Goal: Task Accomplishment & Management: Use online tool/utility

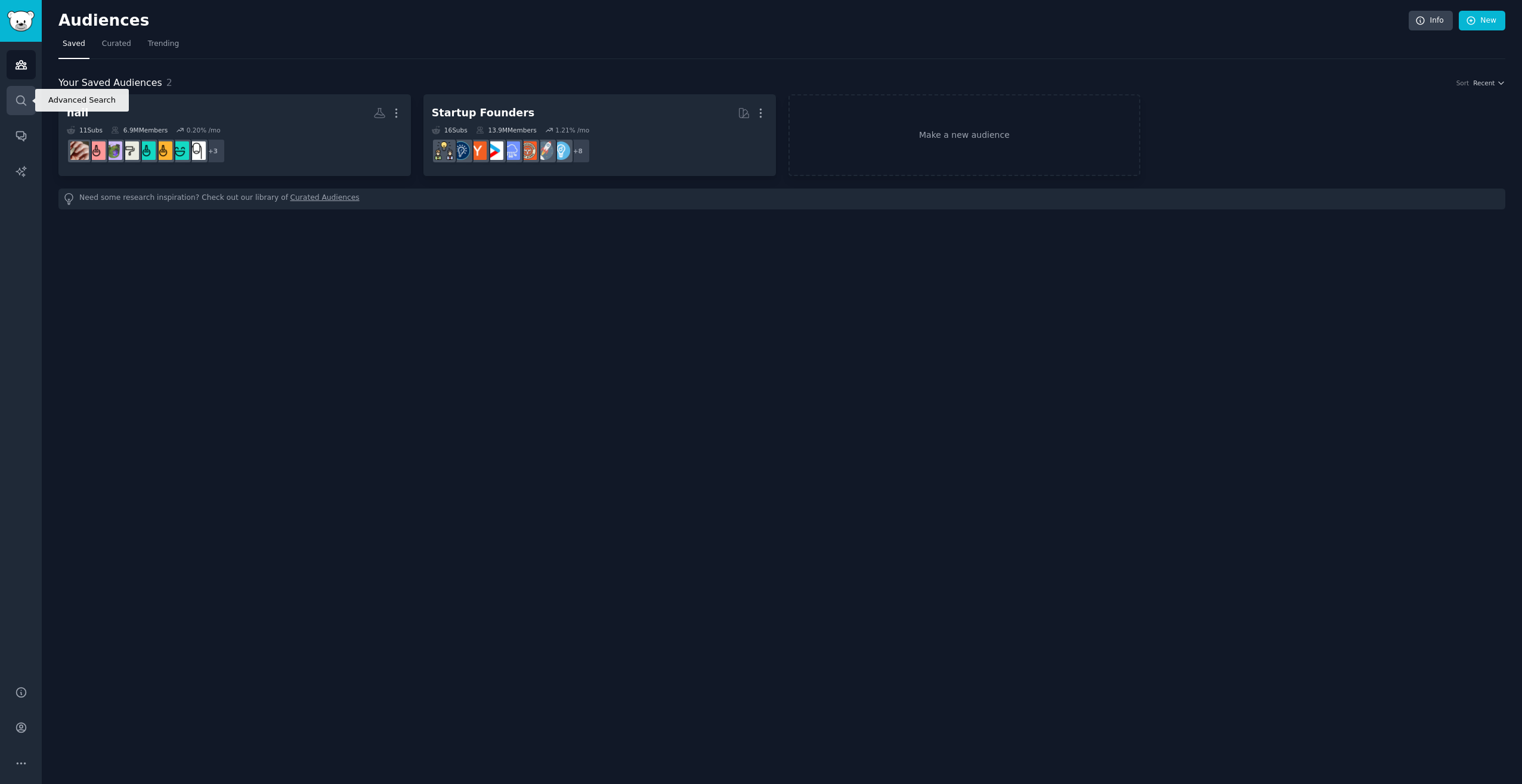
click at [22, 97] on icon "Sidebar" at bounding box center [21, 100] width 10 height 10
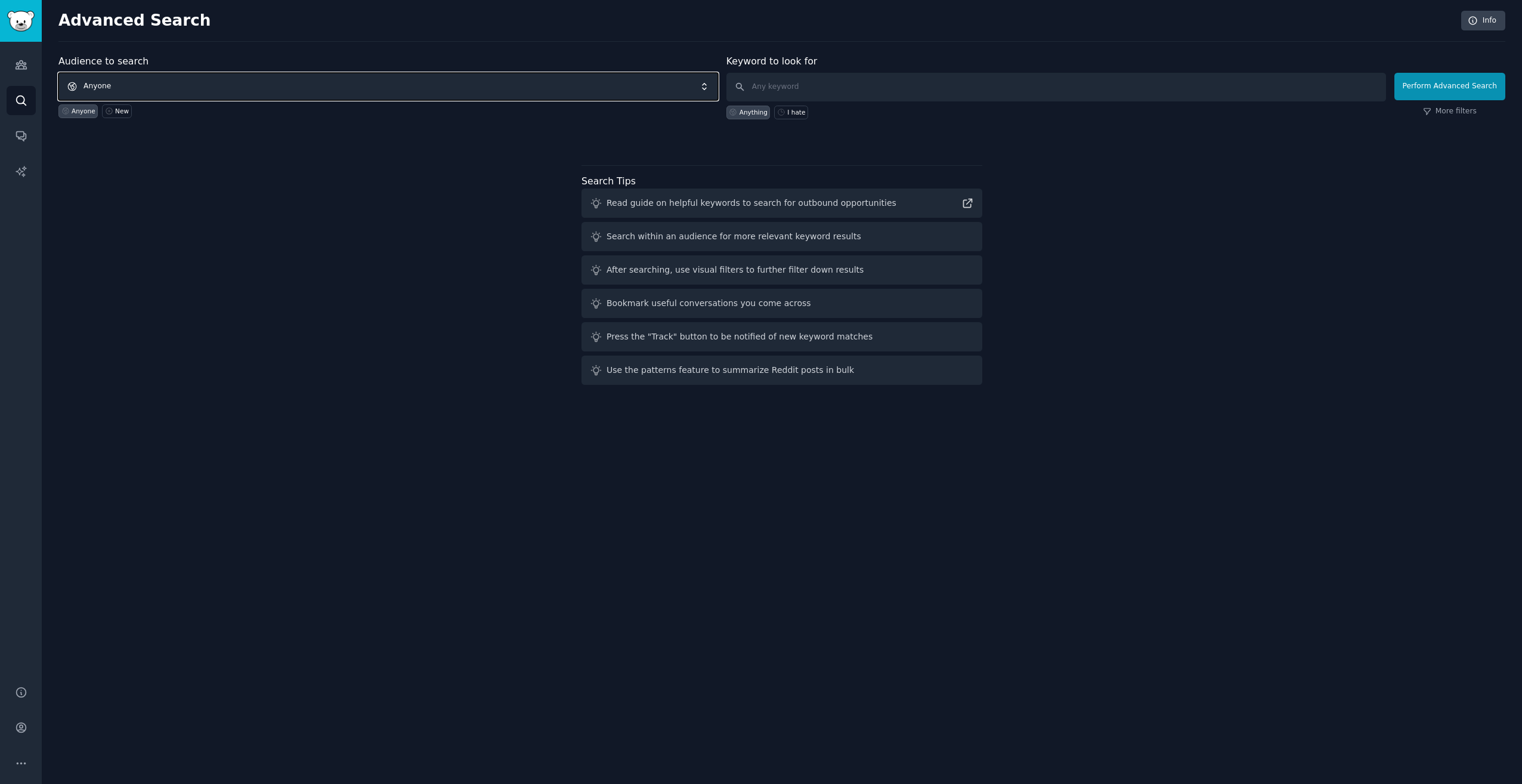
click at [191, 90] on span "Anyone" at bounding box center [388, 86] width 660 height 27
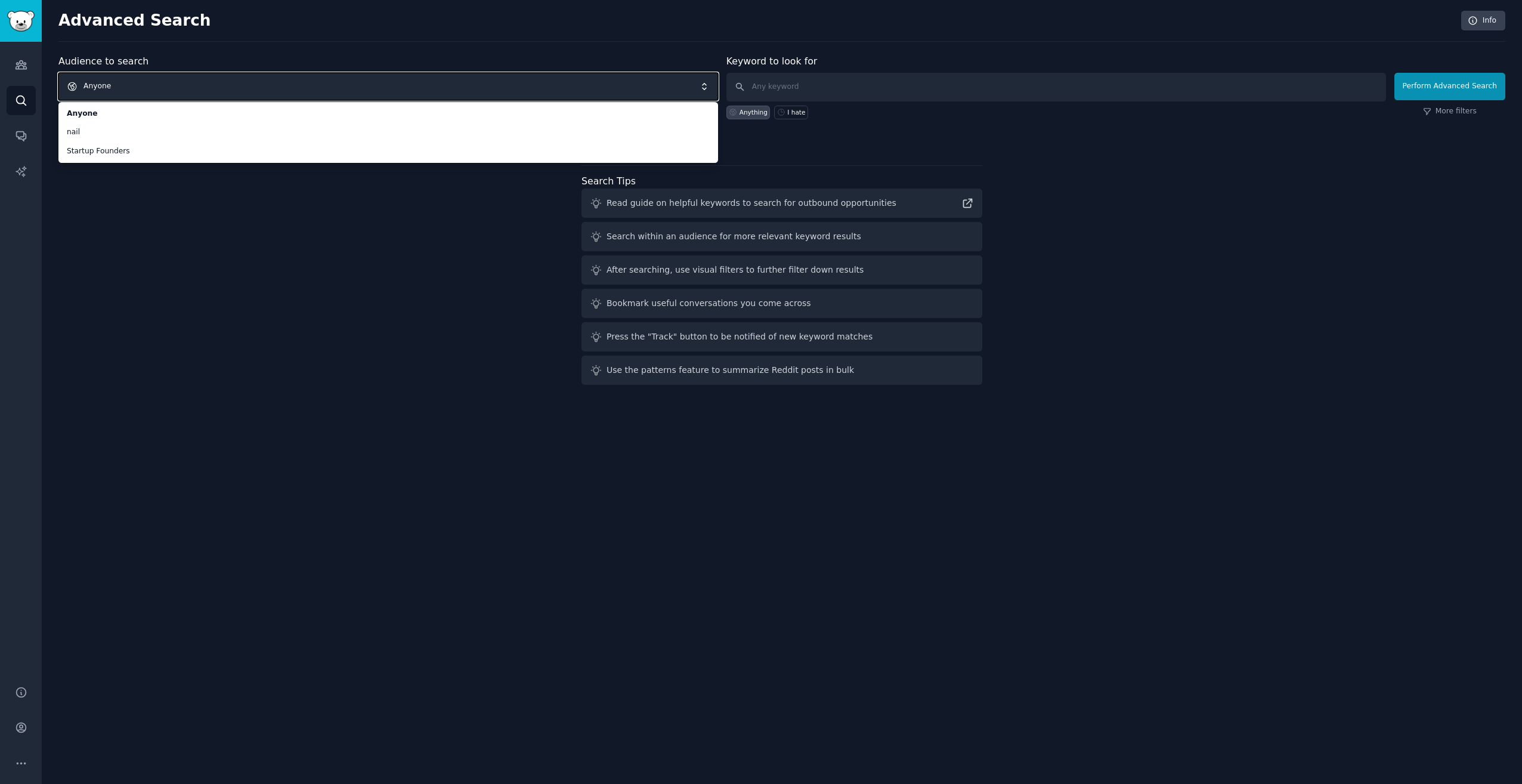
click at [111, 90] on span "Anyone" at bounding box center [388, 86] width 660 height 27
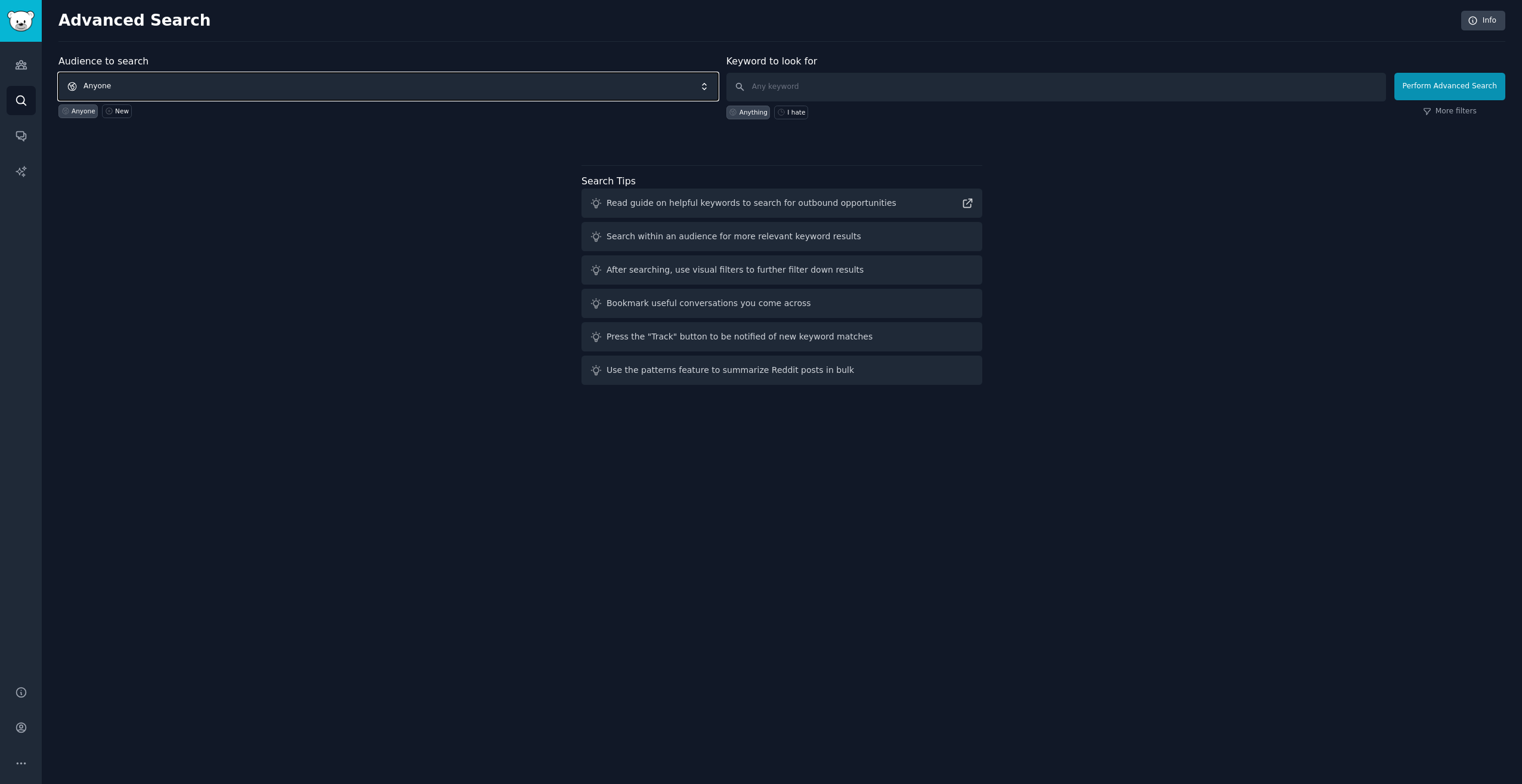
click at [111, 90] on span "Anyone" at bounding box center [388, 86] width 660 height 27
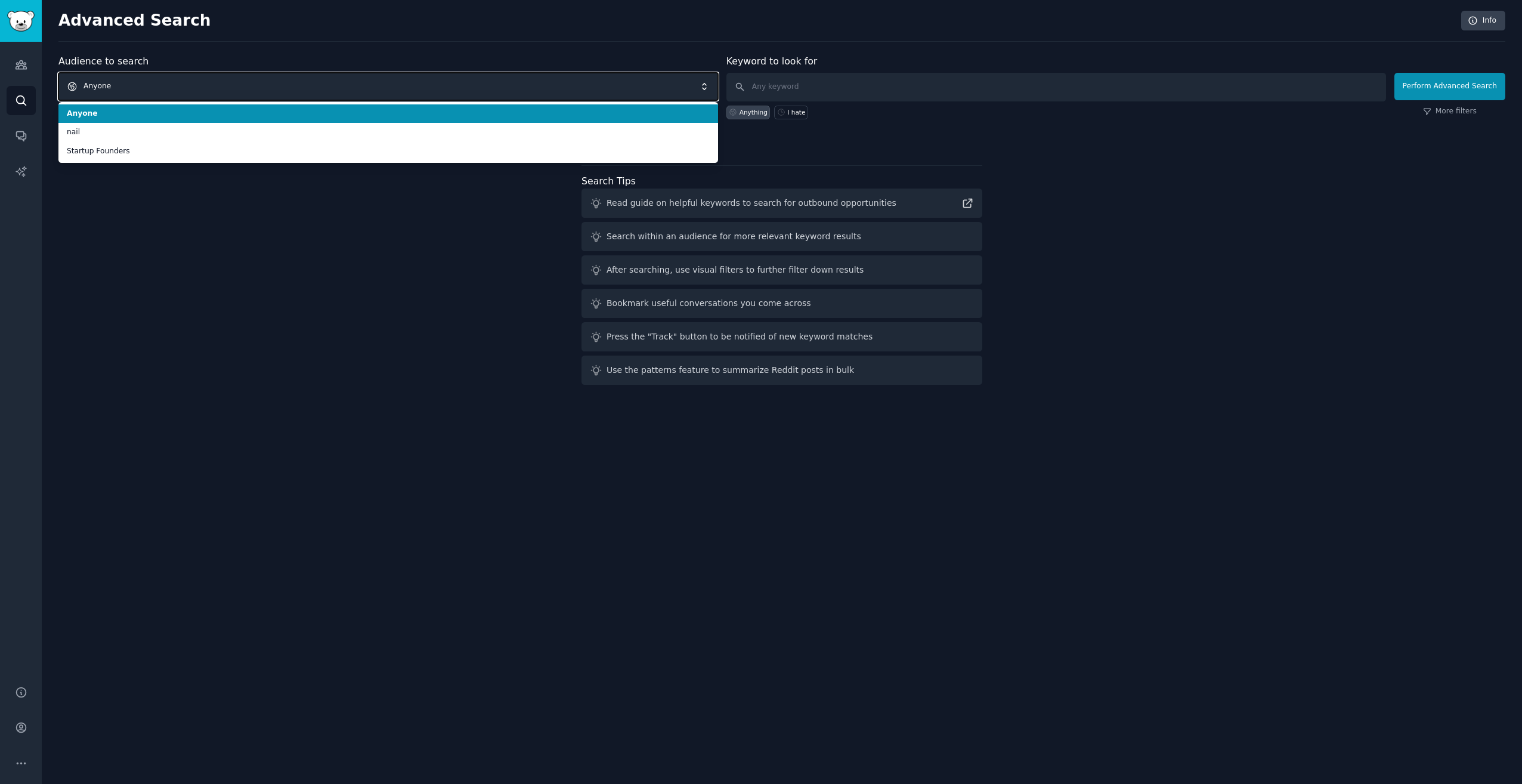
click at [111, 90] on span "Anyone" at bounding box center [388, 86] width 660 height 27
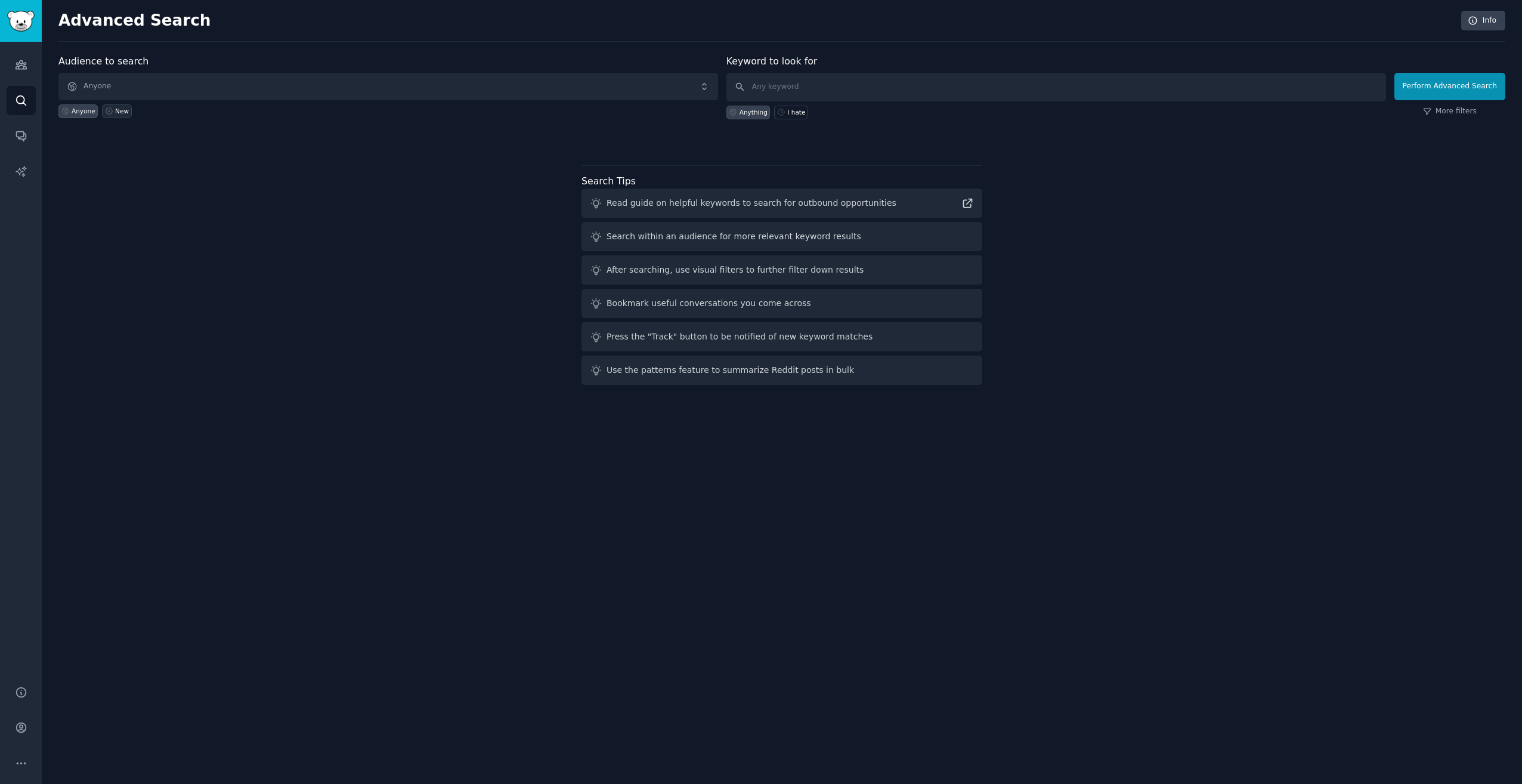
click at [118, 117] on link "New" at bounding box center [117, 111] width 30 height 14
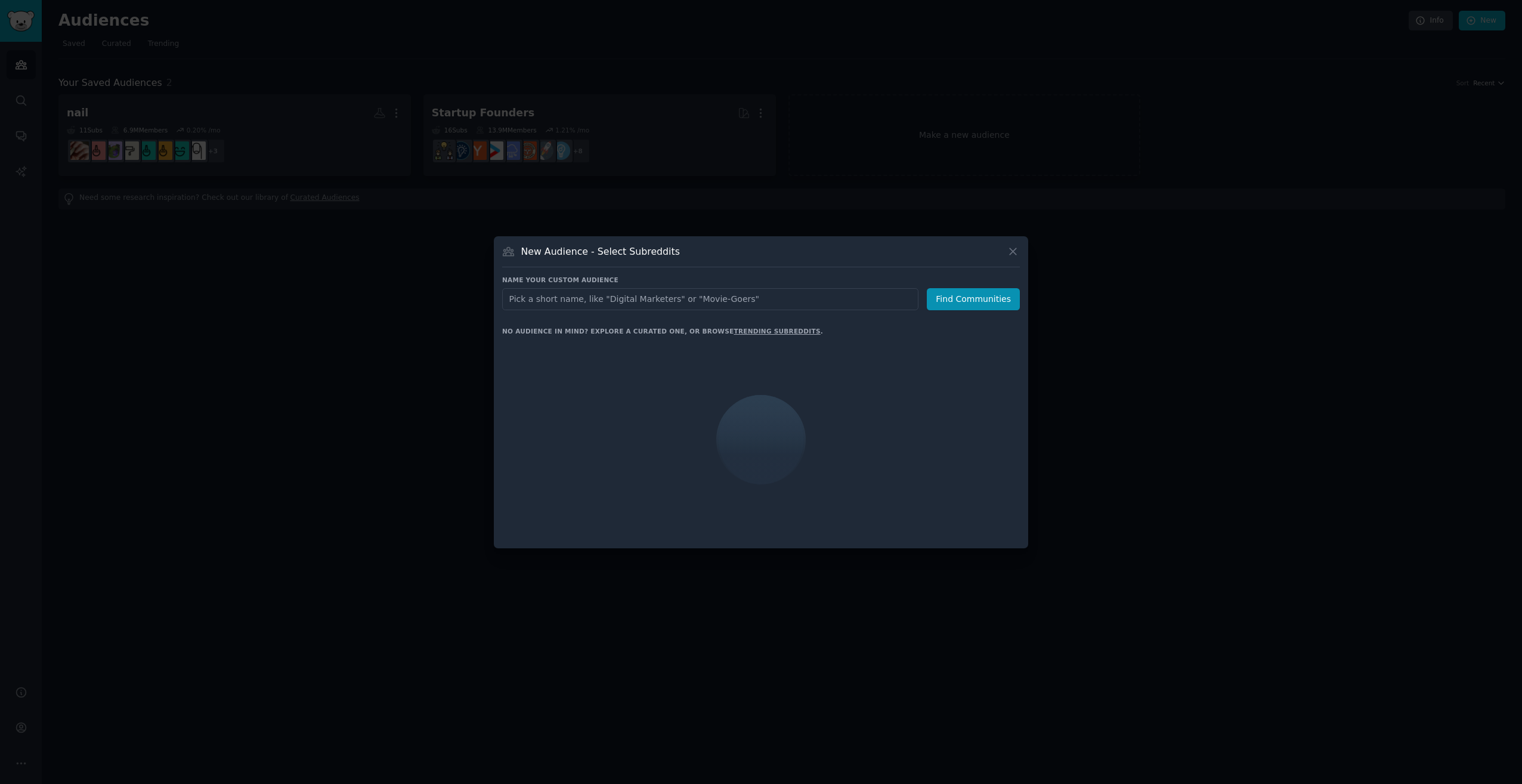
drag, startPoint x: 614, startPoint y: 293, endPoint x: 1121, endPoint y: 78, distance: 550.7
click at [656, 275] on div "Name your custom audience Audience Name Find Communities" at bounding box center [761, 293] width 518 height 35
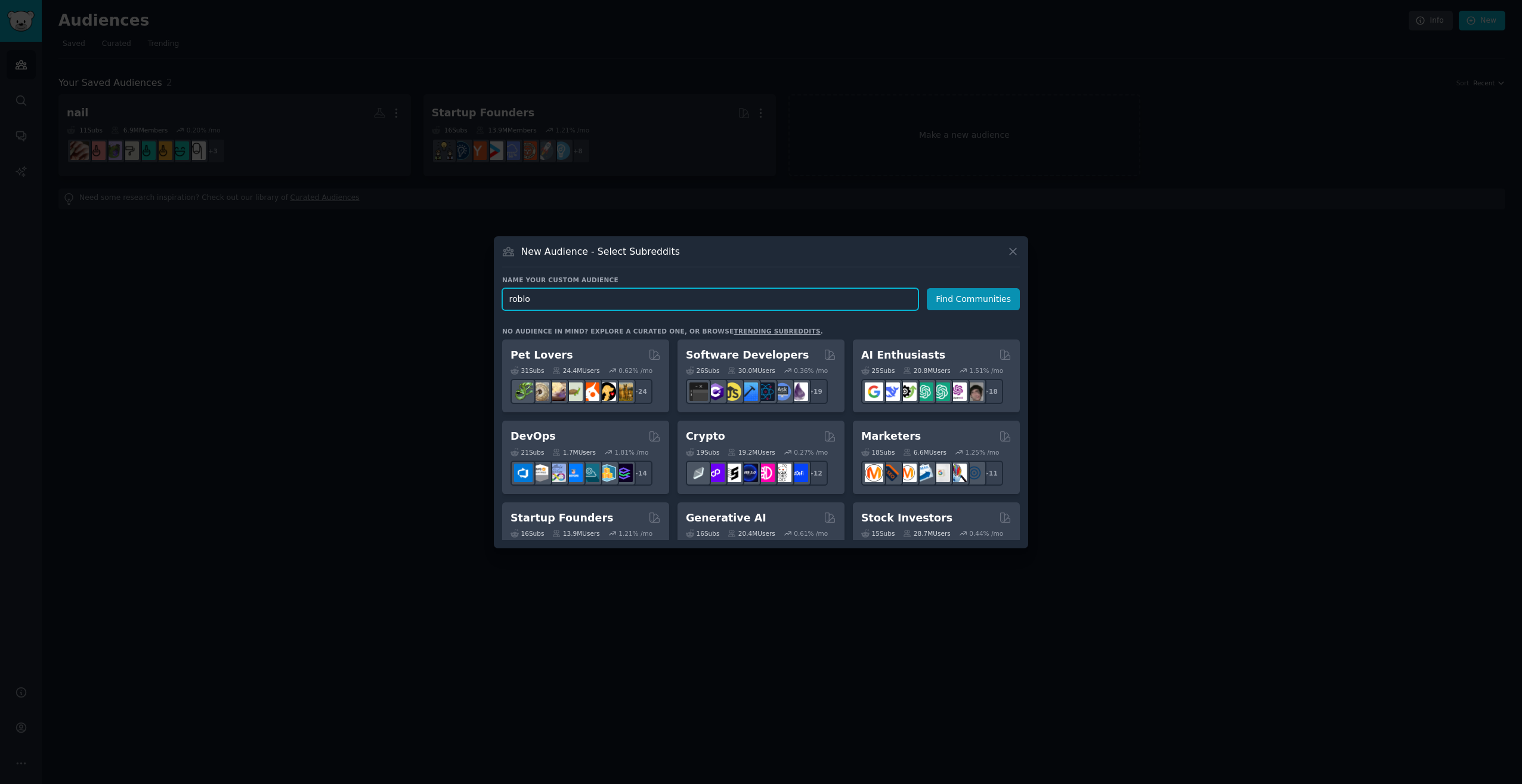
type input "roblox"
click button "Find Communities" at bounding box center [973, 299] width 93 height 22
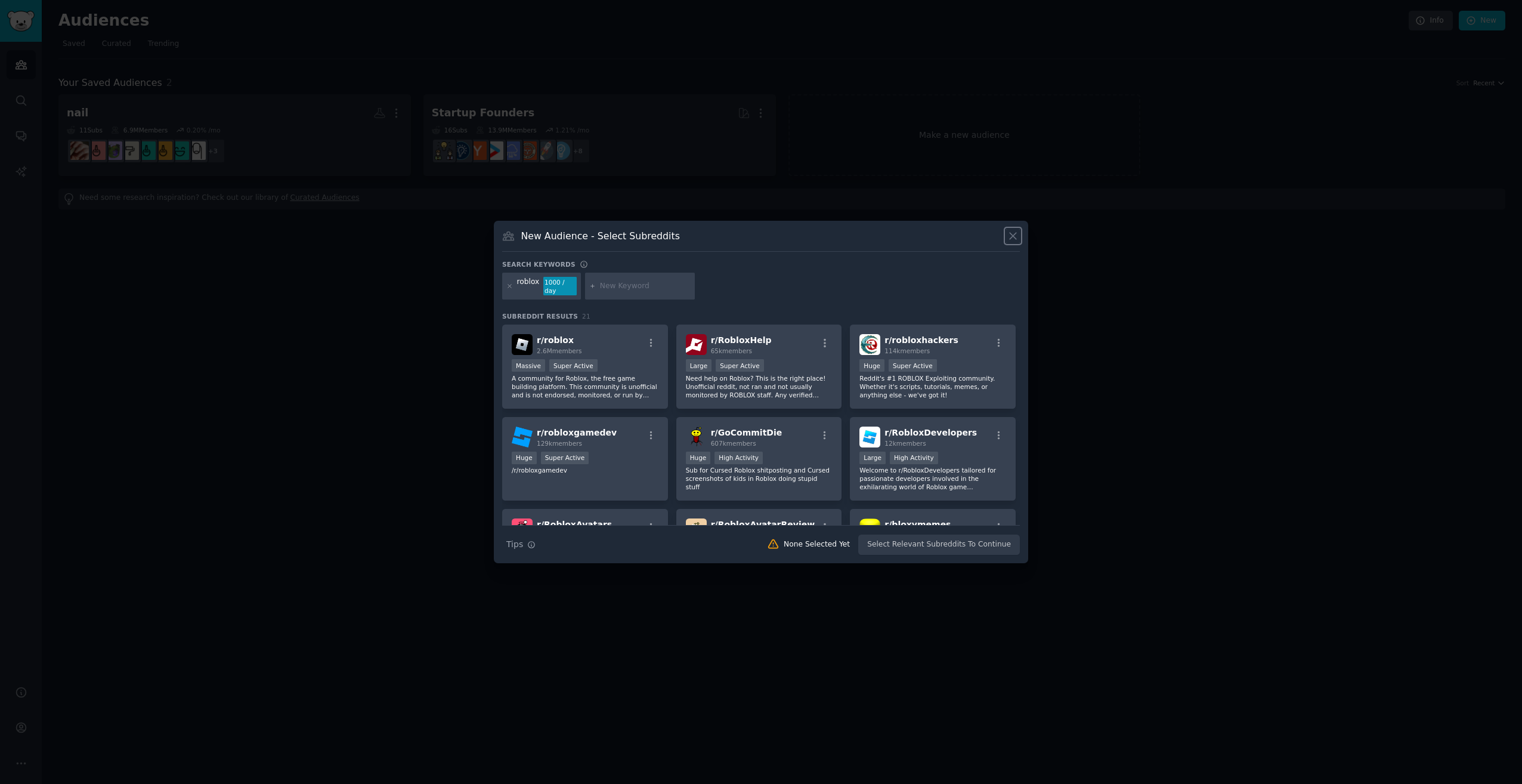
click at [1015, 240] on icon at bounding box center [1012, 235] width 12 height 12
